Goal: Task Accomplishment & Management: Manage account settings

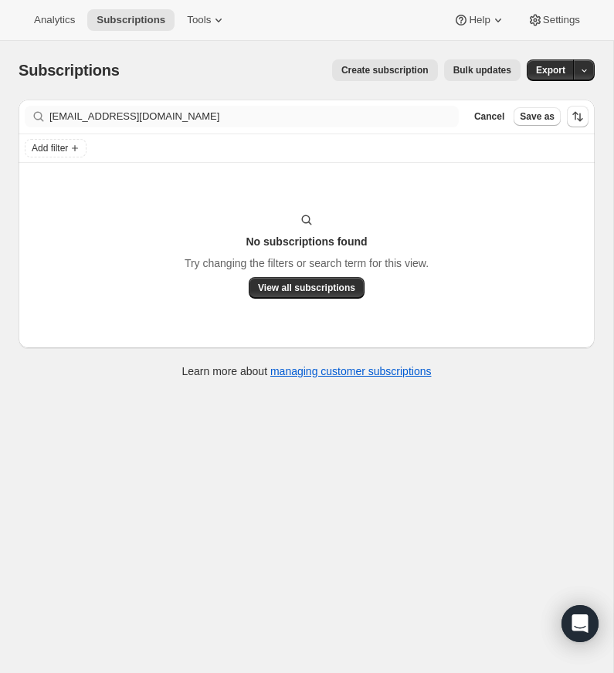
scroll to position [1, 0]
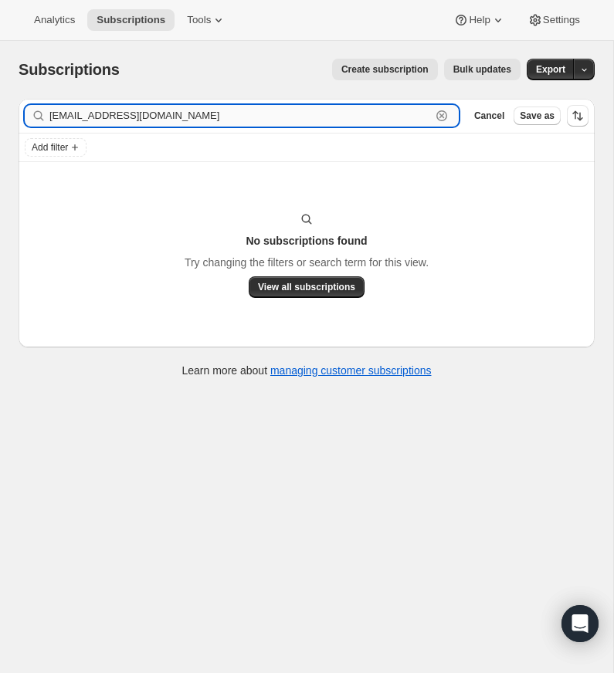
click at [212, 117] on input "[EMAIL_ADDRESS][DOMAIN_NAME]" at bounding box center [239, 116] width 381 height 22
drag, startPoint x: 212, startPoint y: 117, endPoint x: 229, endPoint y: 114, distance: 17.3
click at [211, 117] on input "[EMAIL_ADDRESS][DOMAIN_NAME]" at bounding box center [239, 116] width 381 height 22
drag, startPoint x: 441, startPoint y: 114, endPoint x: 371, endPoint y: 117, distance: 70.3
click at [441, 114] on icon "button" at bounding box center [441, 115] width 15 height 15
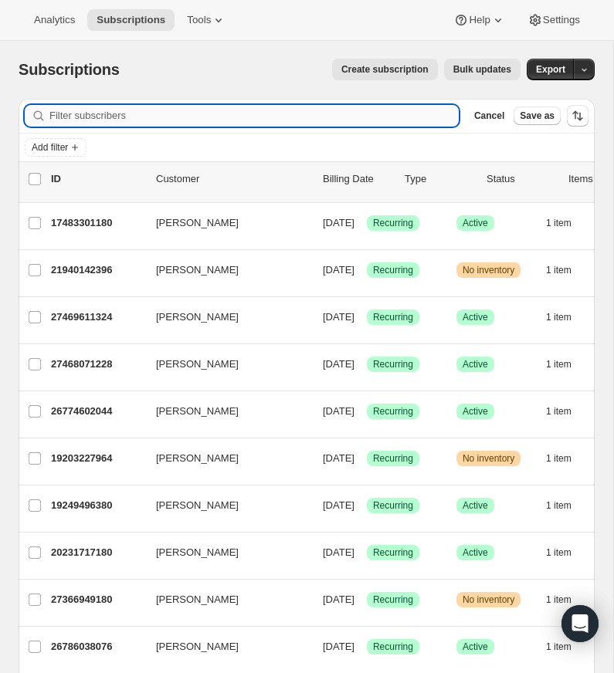
paste input "[PERSON_NAME][EMAIL_ADDRESS][DOMAIN_NAME]"
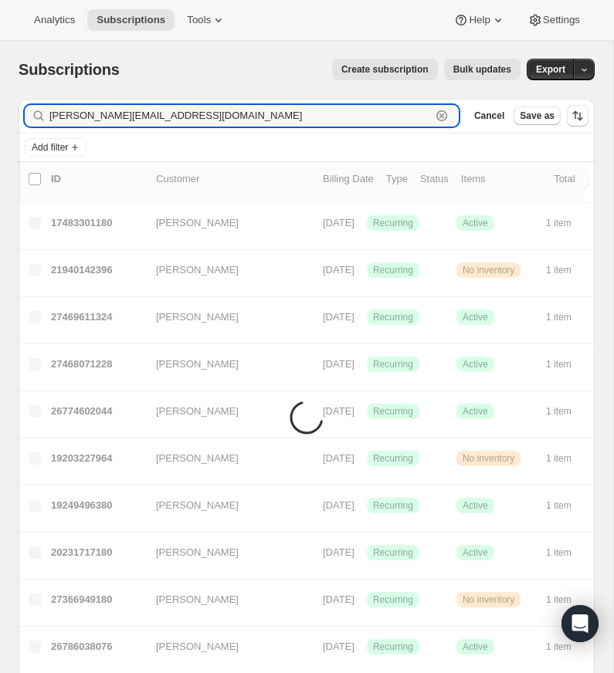
type input "[PERSON_NAME][EMAIL_ADDRESS][DOMAIN_NAME]"
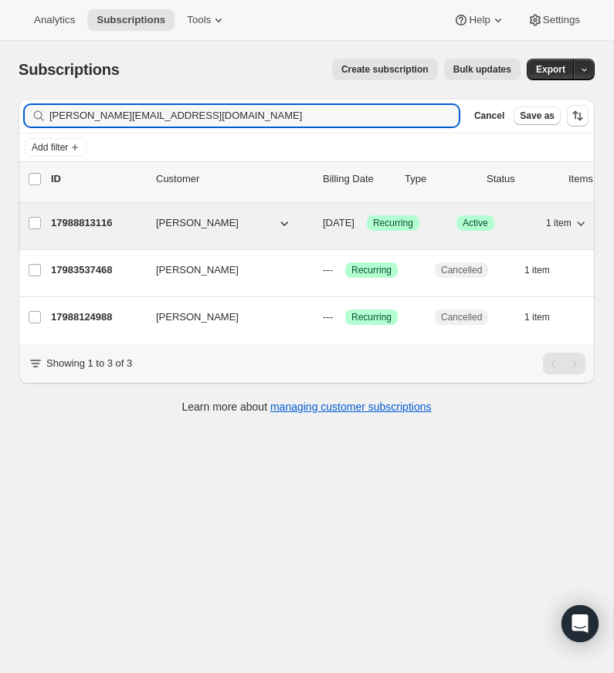
click at [96, 219] on p "17988813116" at bounding box center [97, 222] width 93 height 15
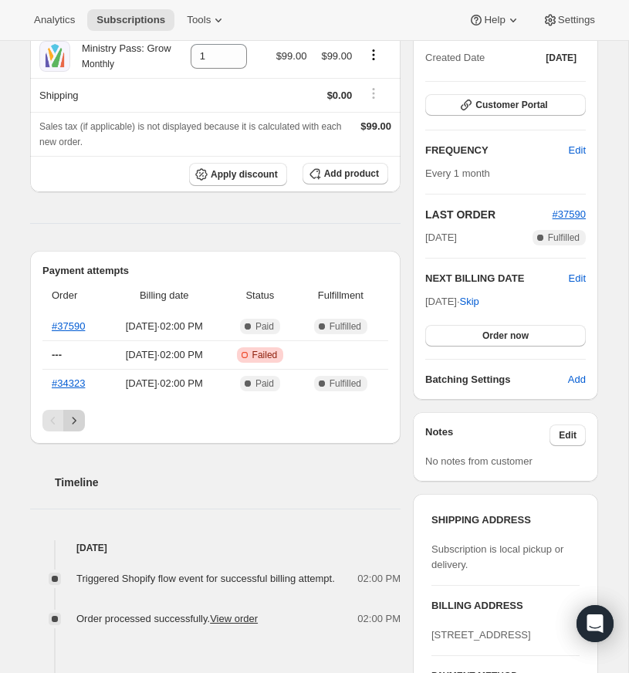
scroll to position [242, 0]
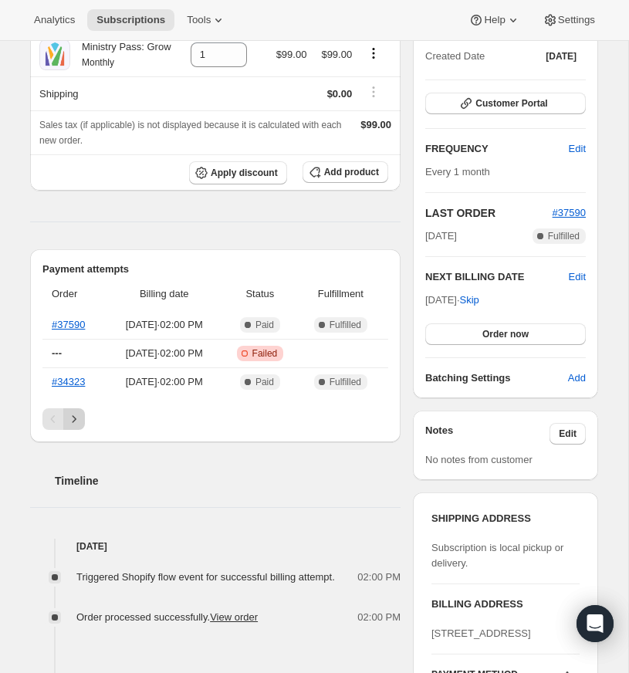
click at [73, 427] on icon "Next" at bounding box center [73, 419] width 15 height 15
click at [43, 429] on button "Previous" at bounding box center [53, 419] width 22 height 22
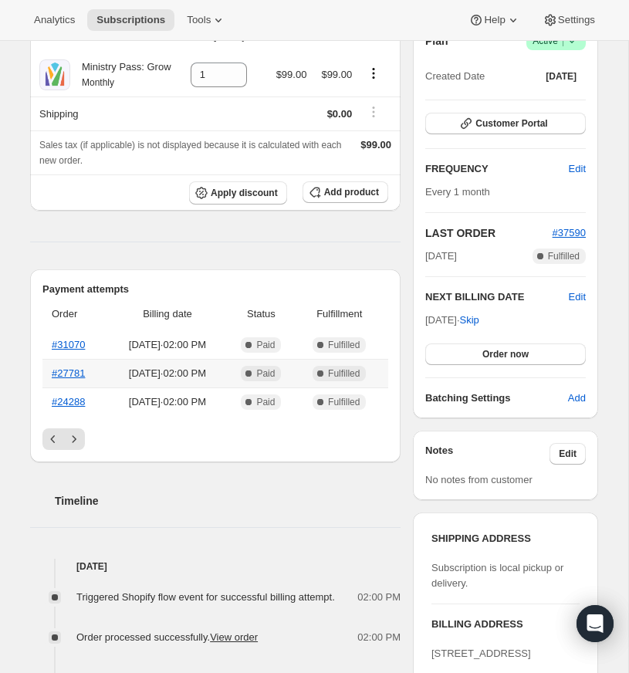
scroll to position [0, 0]
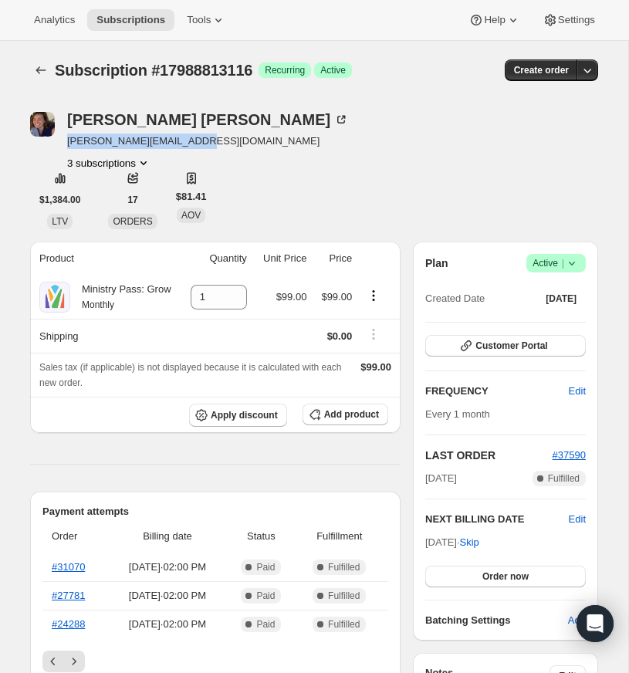
drag, startPoint x: 195, startPoint y: 140, endPoint x: 71, endPoint y: 141, distance: 124.3
click at [64, 141] on div "Chloe Carter [EMAIL_ADDRESS][DOMAIN_NAME] 3 subscriptions" at bounding box center [229, 141] width 398 height 59
copy span "[PERSON_NAME][EMAIL_ADDRESS][DOMAIN_NAME]"
drag, startPoint x: 468, startPoint y: 181, endPoint x: 534, endPoint y: 219, distance: 76.1
click at [471, 185] on div "Chloe Carter [EMAIL_ADDRESS][DOMAIN_NAME] 3 subscriptions $1,384.00 LTV 17 ORDE…" at bounding box center [314, 170] width 568 height 117
